Goal: Use online tool/utility: Utilize a website feature to perform a specific function

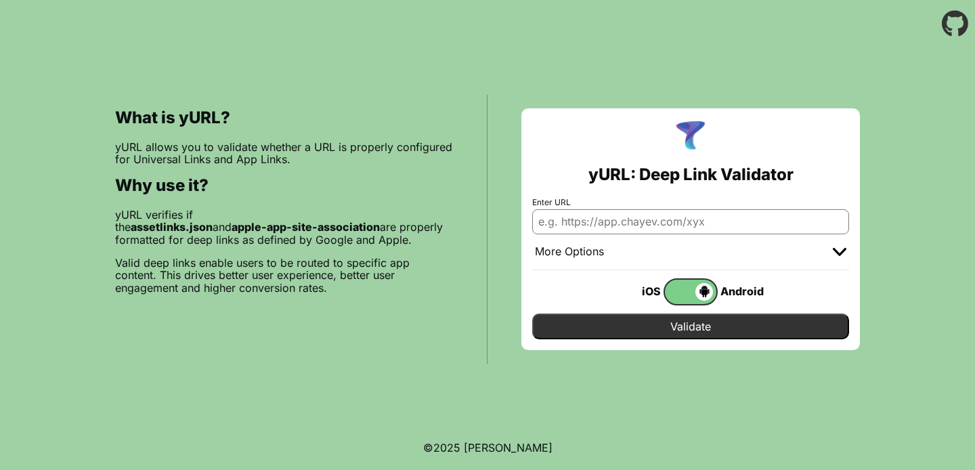
click at [670, 224] on input "Enter URL" at bounding box center [690, 221] width 317 height 24
paste input "https://meetx.live/.well-known/assetlinks.json"
click at [532, 313] on input "Validate" at bounding box center [690, 326] width 317 height 26
click at [587, 225] on input "[URL][DOMAIN_NAME]" at bounding box center [690, 221] width 317 height 24
paste input "[URL][DOMAIN_NAME]"
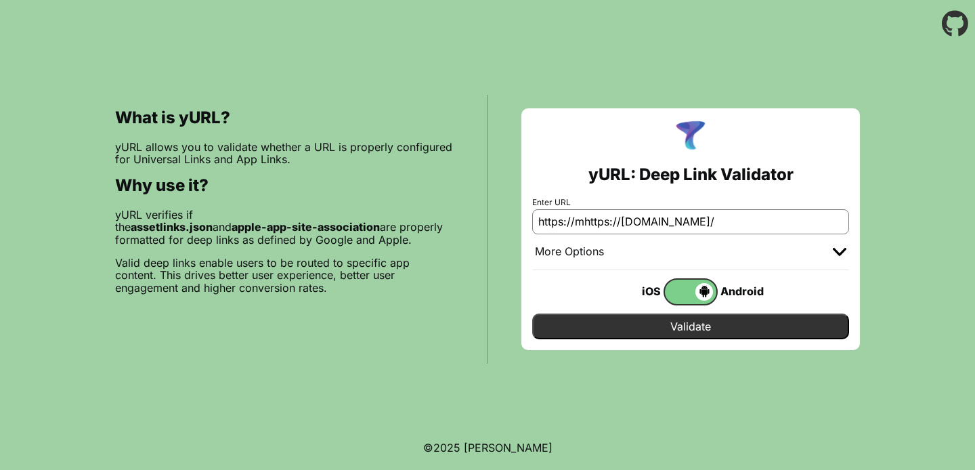
type input "https://mhttps://www.meetx.liveeetx.live/"
click at [662, 334] on input "Validate" at bounding box center [690, 326] width 317 height 26
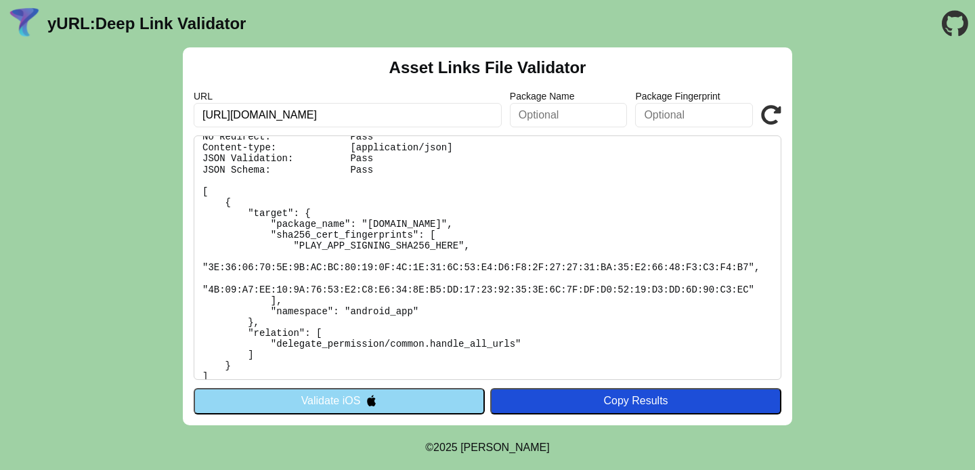
scroll to position [56, 0]
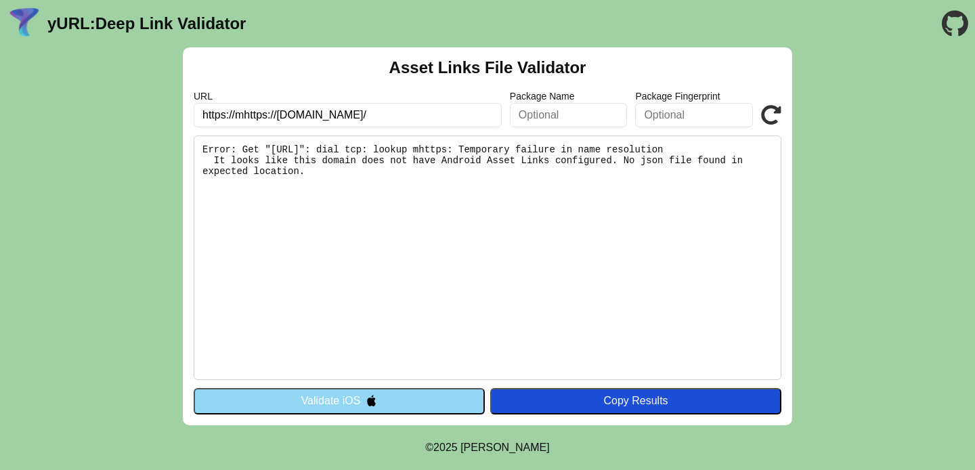
click at [243, 113] on input "https://mhttps://[DOMAIN_NAME]/" at bounding box center [348, 115] width 308 height 24
click at [259, 116] on input "https://www.meetx.liveeetx.live/" at bounding box center [348, 115] width 308 height 24
paste input "meetx.live"
type input "https://meetx.live"
click at [769, 108] on icon at bounding box center [771, 115] width 20 height 20
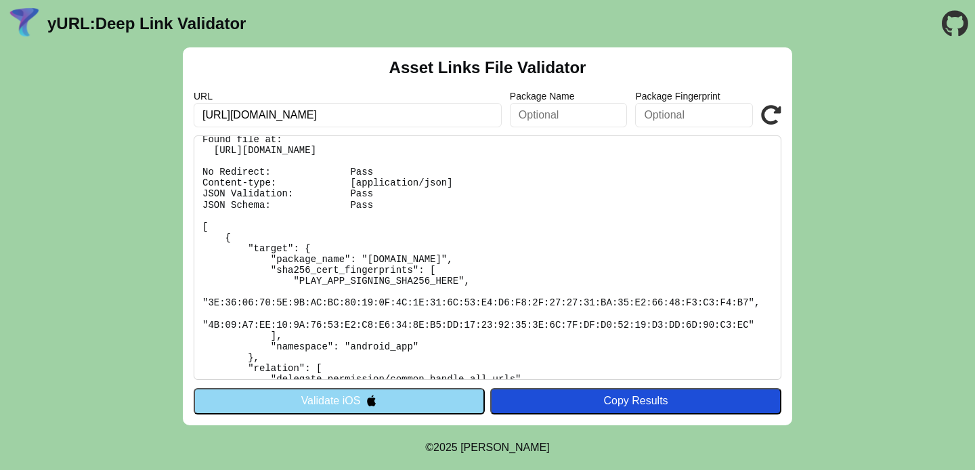
scroll to position [12, 0]
click at [286, 114] on input "https://meetx.live" at bounding box center [348, 115] width 308 height 24
paste input "www."
type input "https://www.meetx.live"
click at [765, 105] on icon at bounding box center [771, 115] width 20 height 20
